Goal: Find specific page/section: Find specific page/section

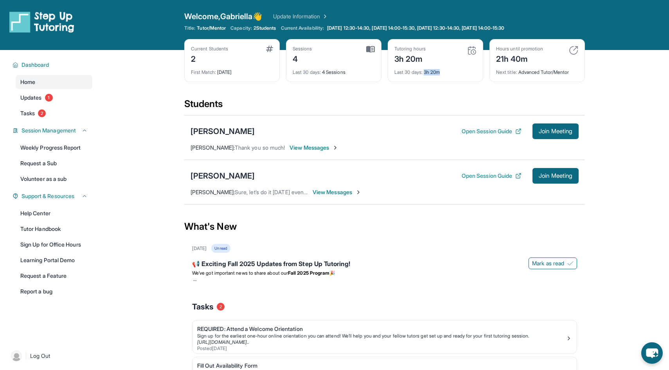
drag, startPoint x: 427, startPoint y: 72, endPoint x: 449, endPoint y: 71, distance: 22.4
click at [449, 72] on div "Last 30 days : 3h 20m" at bounding box center [435, 70] width 82 height 11
click at [432, 92] on div "Current Students 2 First Match : [DATE] Sessions 4 Last 30 days : 4 Sessions Tu…" at bounding box center [384, 68] width 401 height 59
click at [56, 107] on link "Tasks 2" at bounding box center [54, 113] width 77 height 14
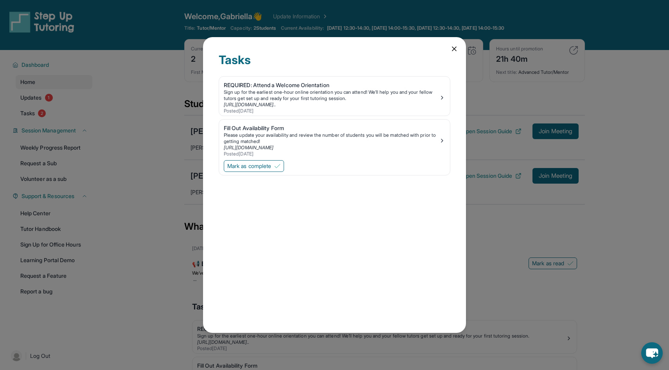
click at [453, 49] on icon at bounding box center [454, 49] width 4 height 4
